Goal: Check status: Check status

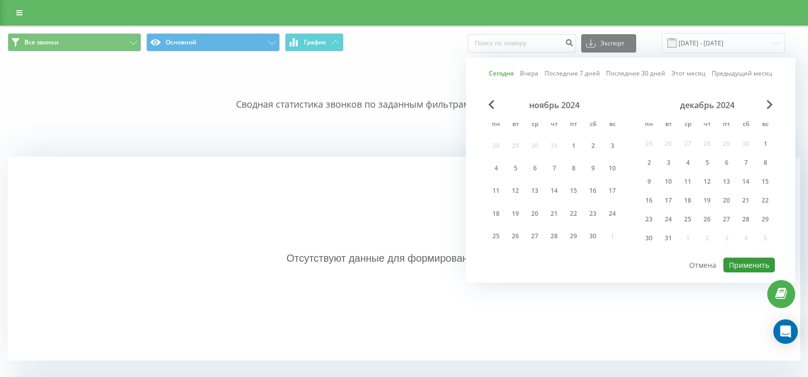
click at [732, 268] on button "Применить" at bounding box center [748, 264] width 51 height 15
type input "[DATE] - [DATE]"
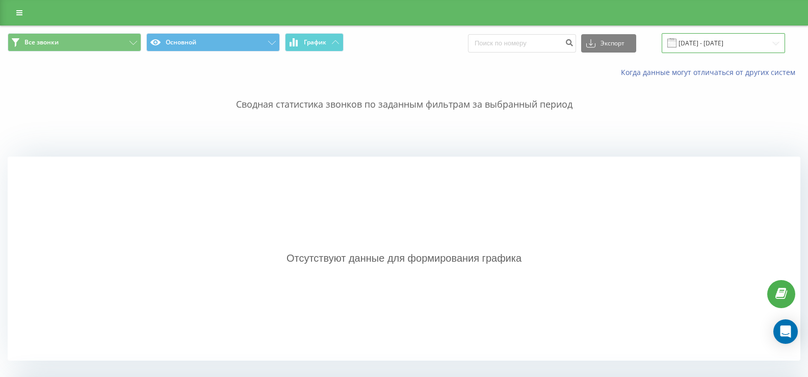
click at [691, 37] on input "[DATE] - [DATE]" at bounding box center [723, 43] width 123 height 20
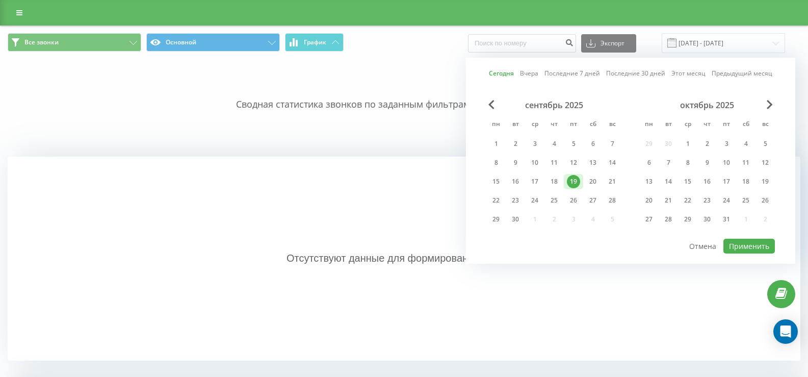
click at [497, 72] on link "Сегодня" at bounding box center [501, 73] width 25 height 10
click at [741, 246] on button "Применить" at bounding box center [748, 246] width 51 height 15
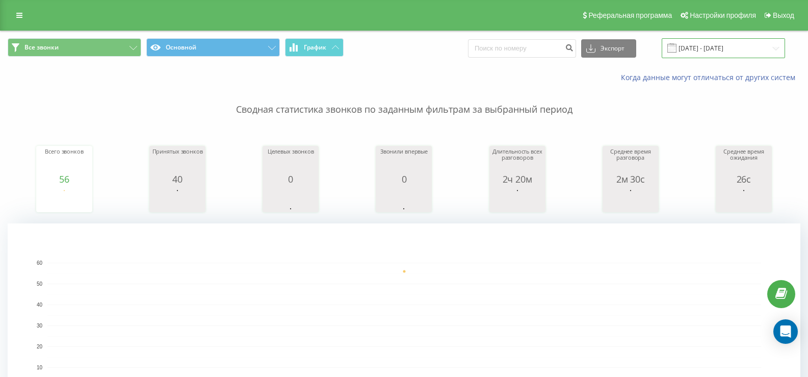
drag, startPoint x: 707, startPoint y: 53, endPoint x: 696, endPoint y: 55, distance: 10.9
click at [707, 53] on input "[DATE] - [DATE]" at bounding box center [723, 48] width 123 height 20
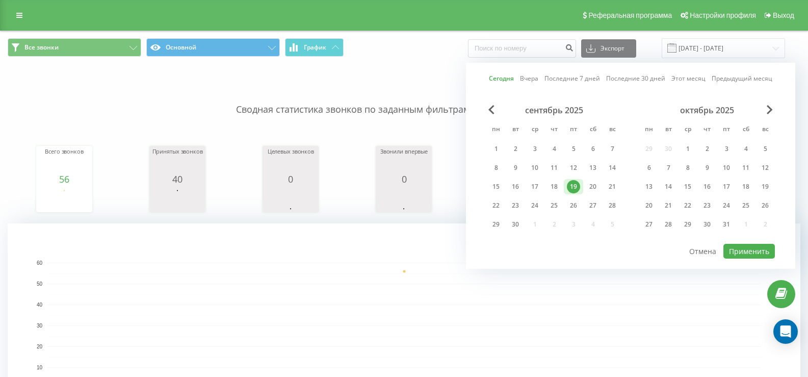
click at [509, 76] on link "Сегодня" at bounding box center [501, 78] width 25 height 10
click at [755, 254] on button "Применить" at bounding box center [748, 251] width 51 height 15
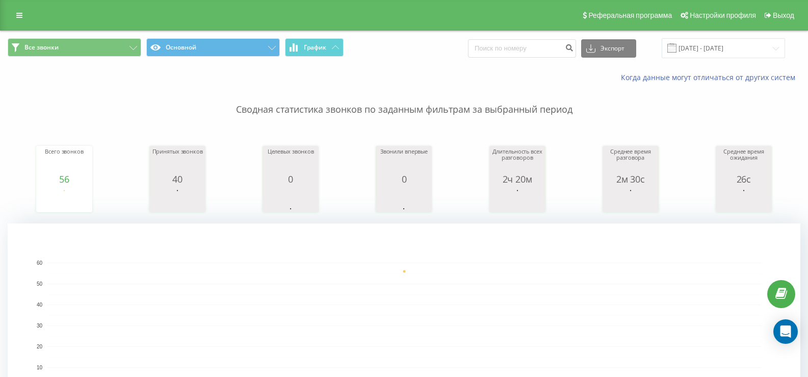
click at [676, 45] on span at bounding box center [671, 47] width 9 height 9
click at [708, 50] on input "[DATE] - [DATE]" at bounding box center [723, 48] width 123 height 20
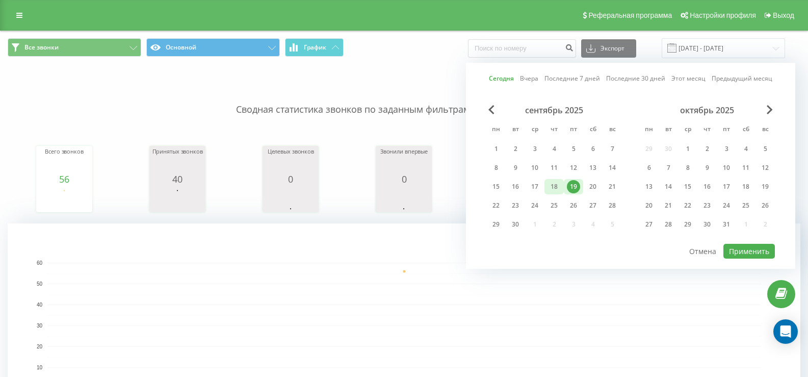
click at [551, 187] on div "18" at bounding box center [553, 186] width 13 height 13
click at [573, 185] on div "19" at bounding box center [573, 186] width 13 height 13
click at [742, 253] on button "Применить" at bounding box center [748, 251] width 51 height 15
type input "[DATE] - [DATE]"
